Goal: Task Accomplishment & Management: Manage account settings

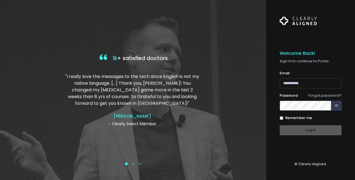
type input "**********"
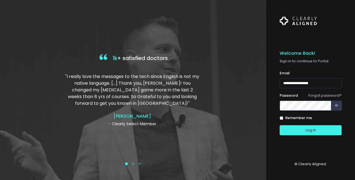
click at [306, 127] on div "Log In" at bounding box center [310, 130] width 62 height 10
click at [295, 127] on button "Log In" at bounding box center [310, 130] width 62 height 10
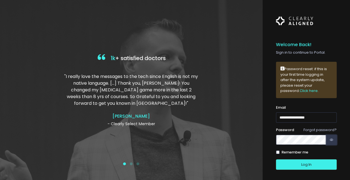
click at [334, 137] on button "button" at bounding box center [331, 139] width 11 height 10
click at [289, 159] on button "Log In" at bounding box center [306, 164] width 61 height 10
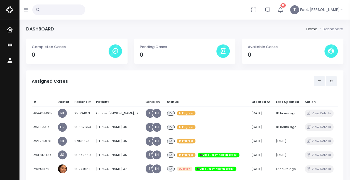
click at [284, 9] on icon "button" at bounding box center [281, 10] width 6 height 6
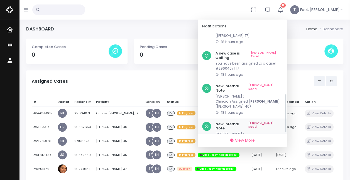
scroll to position [156, 0]
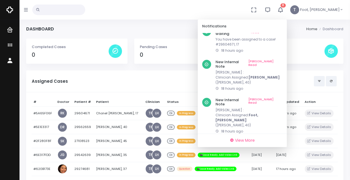
click at [283, 140] on link "[PERSON_NAME] Read" at bounding box center [266, 144] width 31 height 9
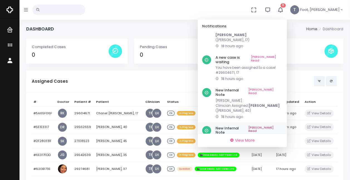
click at [283, 98] on p "[PERSON_NAME] : Clinician Assigned: [PERSON_NAME] ([PERSON_NAME], 40)" at bounding box center [249, 105] width 67 height 15
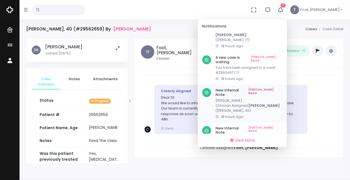
click at [283, 88] on link "[PERSON_NAME] Read" at bounding box center [266, 92] width 34 height 9
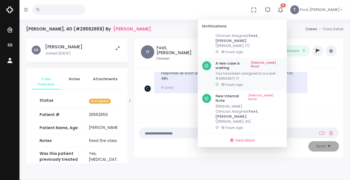
scroll to position [94, 0]
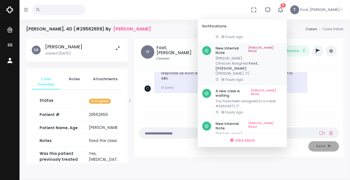
click at [283, 46] on link "[PERSON_NAME] Read" at bounding box center [266, 50] width 34 height 9
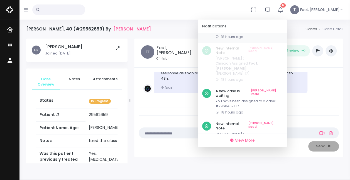
scroll to position [61, 0]
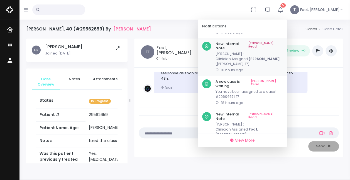
click at [283, 43] on link "[PERSON_NAME] Read" at bounding box center [266, 46] width 34 height 9
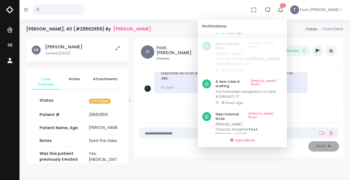
scroll to position [28, 0]
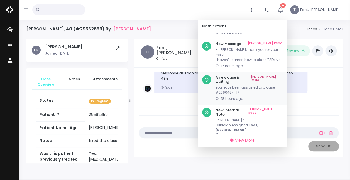
click at [283, 75] on link "[PERSON_NAME] Read" at bounding box center [266, 79] width 31 height 9
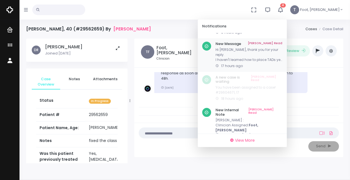
scroll to position [0, 0]
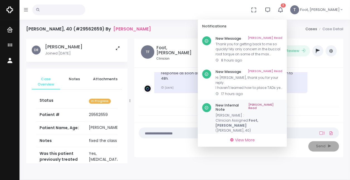
click at [283, 105] on link "[PERSON_NAME] Read" at bounding box center [266, 107] width 34 height 9
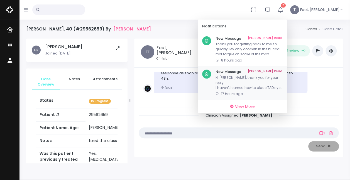
click at [273, 85] on p "Hi [PERSON_NAME], thank you for your reply. I haven't learned how to place TADs…" at bounding box center [249, 82] width 67 height 15
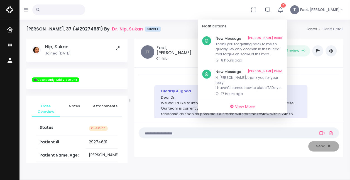
scroll to position [731, 0]
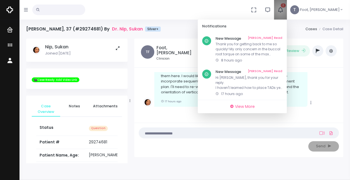
click at [284, 10] on icon "button" at bounding box center [281, 10] width 6 height 6
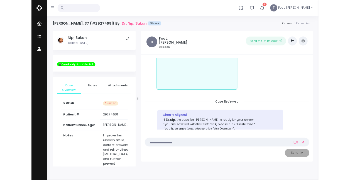
scroll to position [564, 0]
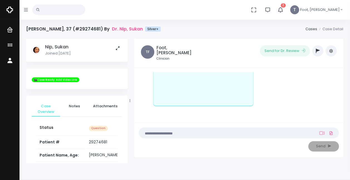
click at [284, 10] on icon "button" at bounding box center [281, 10] width 6 height 6
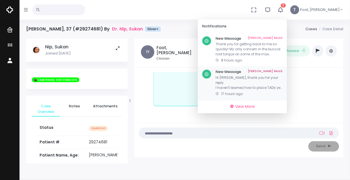
click at [283, 71] on link "[PERSON_NAME] Read" at bounding box center [265, 71] width 35 height 4
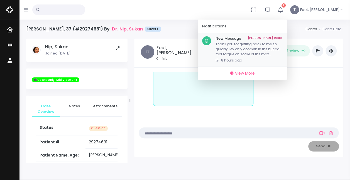
click at [283, 51] on p "Thank you for getting back to me so quickly! My only concern in the buccal root…" at bounding box center [249, 49] width 67 height 15
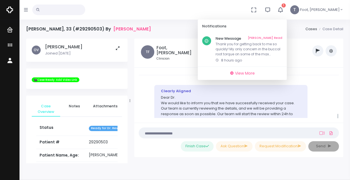
scroll to position [462, 0]
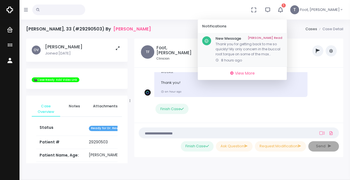
click at [283, 37] on link "[PERSON_NAME] Read" at bounding box center [265, 38] width 35 height 4
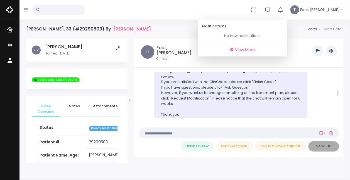
scroll to position [223, 0]
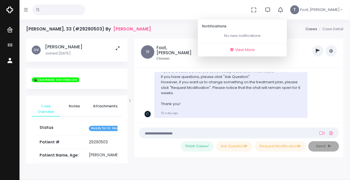
click at [284, 11] on icon "button" at bounding box center [281, 10] width 6 height 6
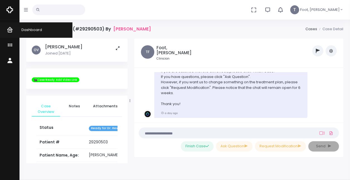
click at [9, 27] on icon "scrollable content" at bounding box center [11, 29] width 8 height 7
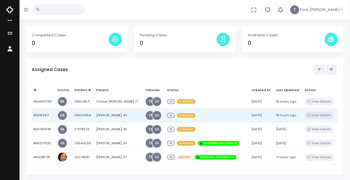
scroll to position [28, 0]
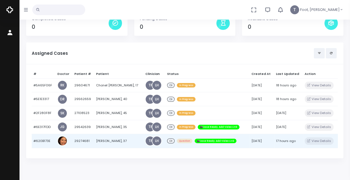
click at [108, 140] on td "[PERSON_NAME], 37" at bounding box center [118, 141] width 49 height 14
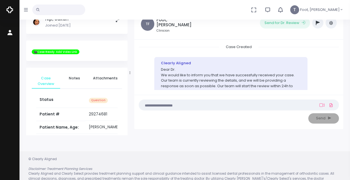
scroll to position [731, 0]
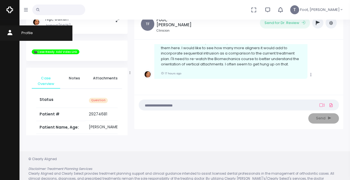
click at [13, 32] on icon "scrollable content" at bounding box center [11, 33] width 8 height 7
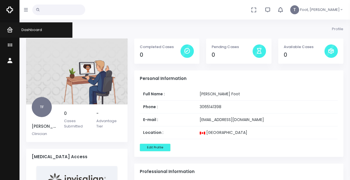
click at [10, 29] on icon "scrollable content" at bounding box center [11, 29] width 8 height 7
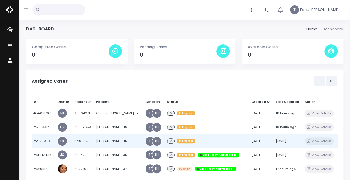
click at [108, 138] on td "[PERSON_NAME], 45" at bounding box center [118, 141] width 49 height 14
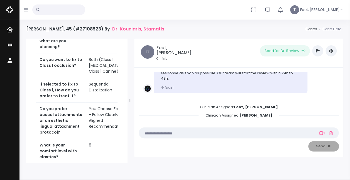
scroll to position [418, 0]
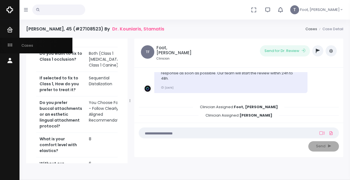
click at [14, 43] on icon "scrollable content" at bounding box center [11, 45] width 8 height 7
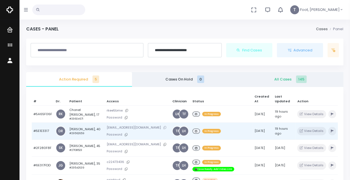
click at [164, 127] on icon at bounding box center [165, 127] width 3 height 3
click at [125, 134] on icon at bounding box center [126, 134] width 3 height 3
click at [74, 130] on td "[PERSON_NAME], 40 #29562659" at bounding box center [86, 130] width 37 height 17
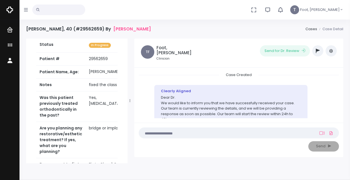
scroll to position [84, 0]
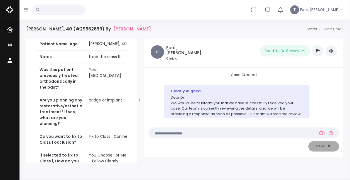
drag, startPoint x: 131, startPoint y: 100, endPoint x: 141, endPoint y: 98, distance: 9.9
click at [141, 98] on div at bounding box center [140, 101] width 3 height 122
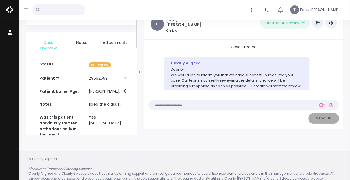
scroll to position [0, 0]
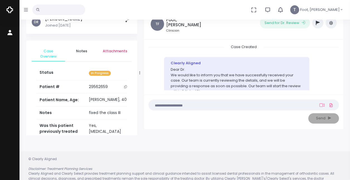
click at [106, 52] on span "Attachments" at bounding box center [115, 51] width 25 height 6
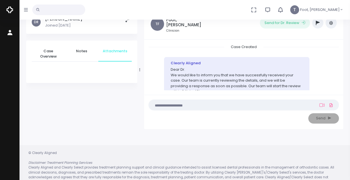
click at [12, 11] on img at bounding box center [9, 10] width 7 height 12
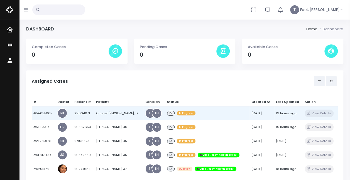
click at [103, 112] on td "Chanel [PERSON_NAME], 17" at bounding box center [118, 113] width 49 height 14
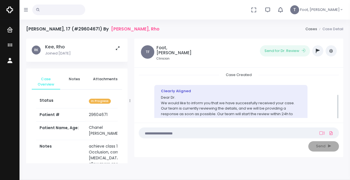
scroll to position [41, 0]
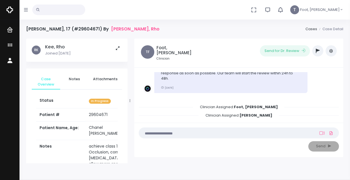
drag, startPoint x: 107, startPoint y: 116, endPoint x: 84, endPoint y: 115, distance: 23.4
click at [86, 115] on td "29604671" at bounding box center [108, 114] width 44 height 13
copy td "29604671"
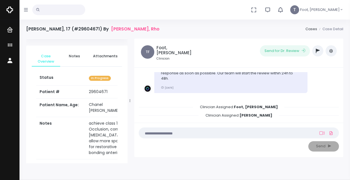
scroll to position [56, 0]
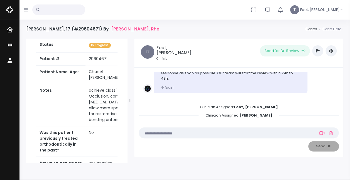
click at [25, 11] on icon "button" at bounding box center [26, 10] width 4 height 4
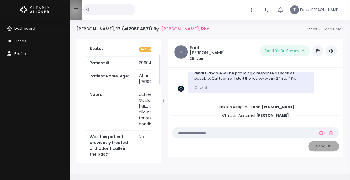
scroll to position [60, 0]
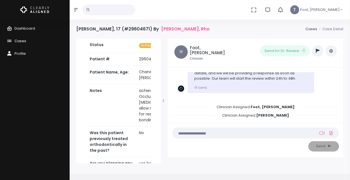
click at [23, 40] on span "Cases" at bounding box center [20, 40] width 12 height 5
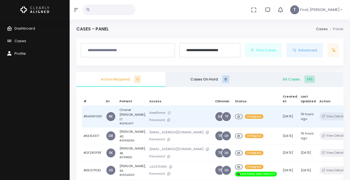
click at [168, 114] on icon at bounding box center [169, 112] width 3 height 3
click at [165, 120] on button at bounding box center [169, 120] width 8 height 6
click at [118, 114] on td "[PERSON_NAME], 17 #29604671" at bounding box center [133, 116] width 30 height 22
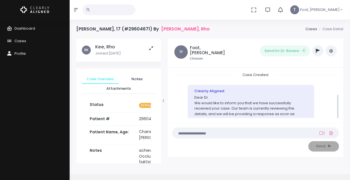
scroll to position [41, 0]
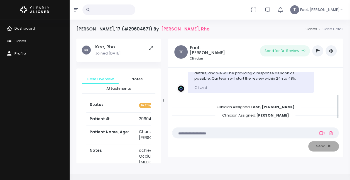
click at [75, 13] on button "button" at bounding box center [76, 10] width 13 height 20
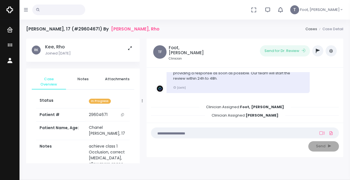
drag, startPoint x: 130, startPoint y: 98, endPoint x: 142, endPoint y: 97, distance: 12.3
click at [142, 97] on div at bounding box center [142, 101] width 3 height 122
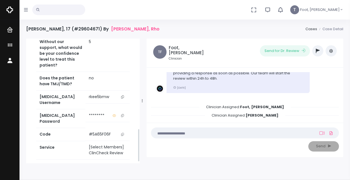
scroll to position [339, 0]
